Goal: Task Accomplishment & Management: Complete application form

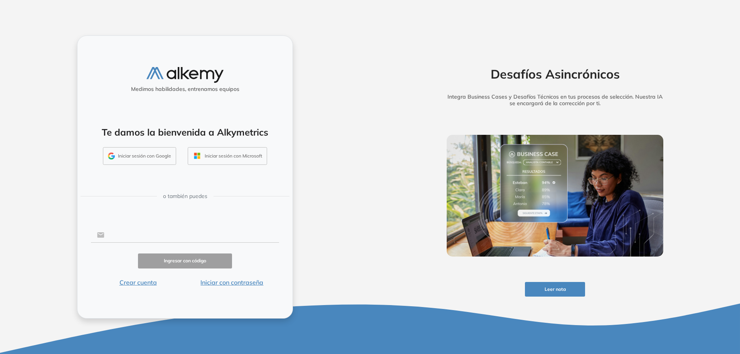
click at [148, 233] on input "text" at bounding box center [191, 235] width 175 height 15
type input "**********"
click at [173, 259] on button "Ingresar con código" at bounding box center [185, 261] width 94 height 15
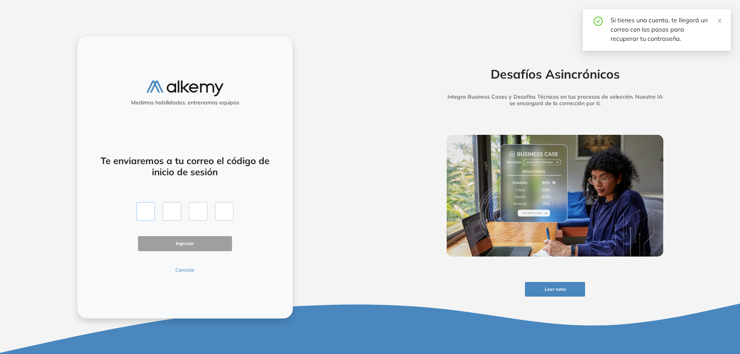
click at [148, 213] on input "text" at bounding box center [145, 211] width 18 height 18
click at [147, 212] on input "text" at bounding box center [145, 211] width 18 height 18
paste input "*"
type input "*"
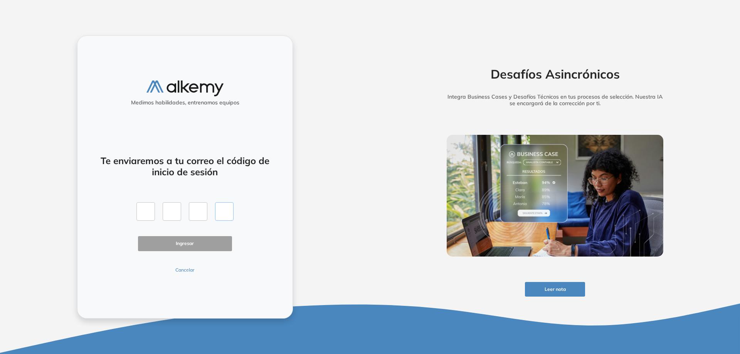
type input "*"
click at [180, 242] on button "Ingresar" at bounding box center [185, 243] width 94 height 15
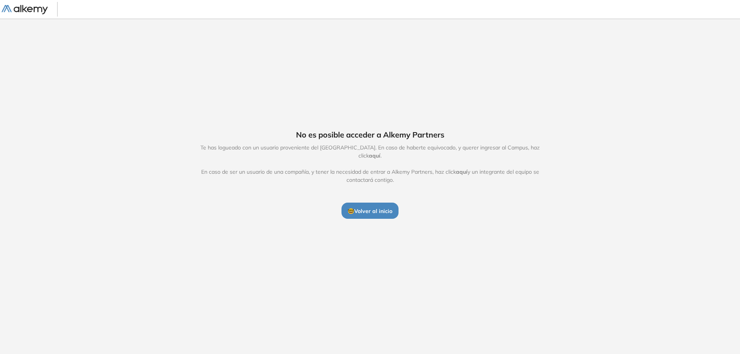
click at [370, 212] on button "🤓 Volver al inicio" at bounding box center [369, 211] width 57 height 16
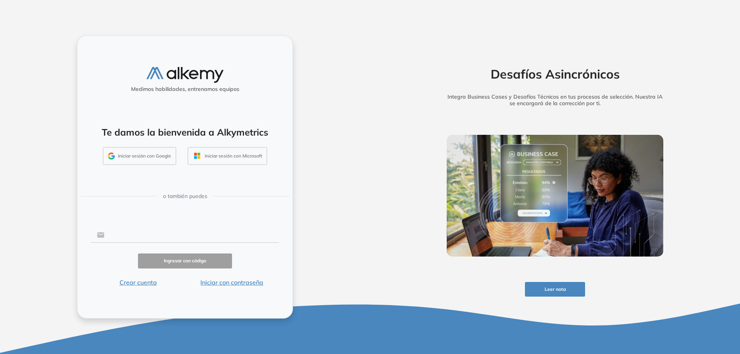
click at [147, 236] on input "text" at bounding box center [191, 235] width 175 height 15
type input "**********"
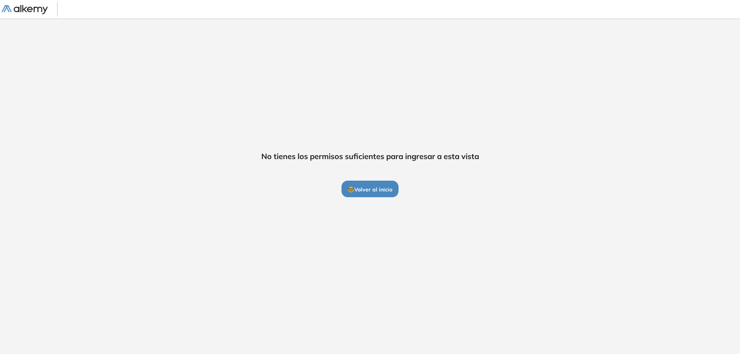
click at [380, 193] on button "🤓 Volver al inicio" at bounding box center [369, 189] width 57 height 16
